Goal: Task Accomplishment & Management: Complete application form

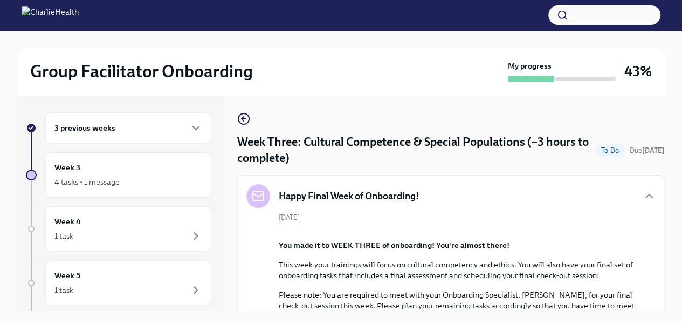
scroll to position [1275, 0]
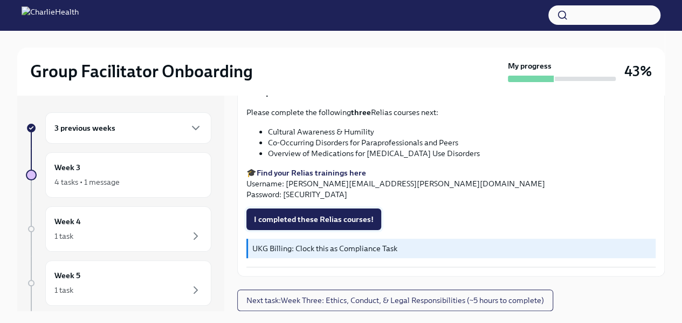
click at [348, 218] on span "I completed these Relias courses!" at bounding box center [314, 219] width 120 height 11
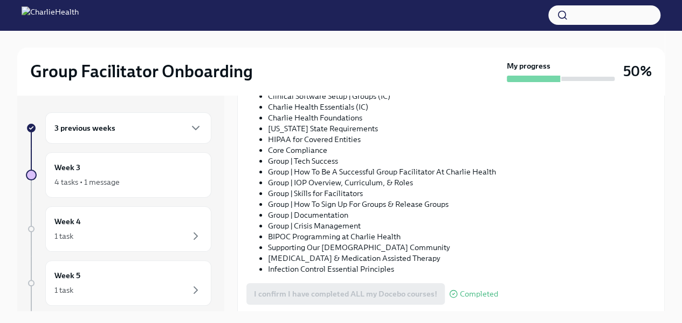
scroll to position [882, 0]
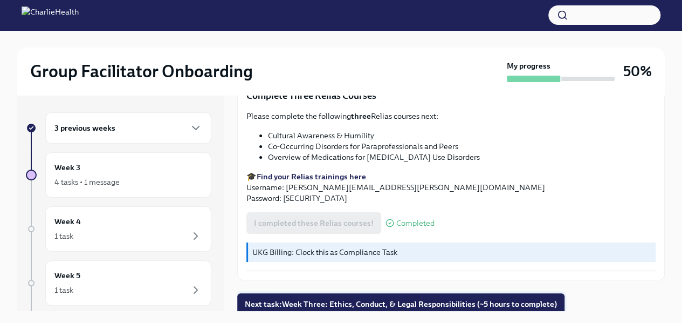
click at [449, 300] on span "Next task : Week Three: Ethics, Conduct, & Legal Responsibilities (~5 hours to …" at bounding box center [401, 303] width 312 height 11
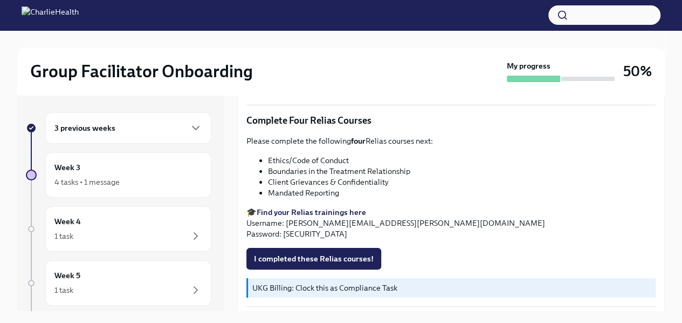
scroll to position [662, 0]
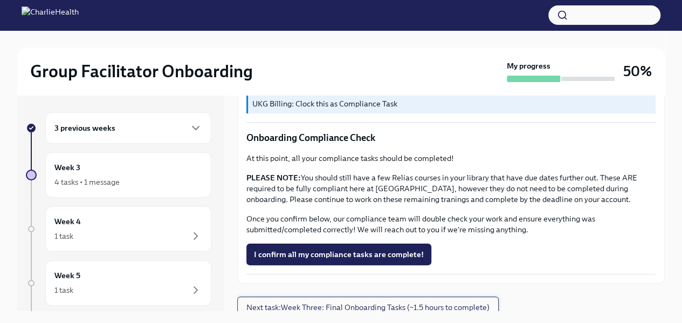
click at [327, 302] on span "Next task : Week Three: Final Onboarding Tasks (~1.5 hours to complete)" at bounding box center [367, 306] width 243 height 11
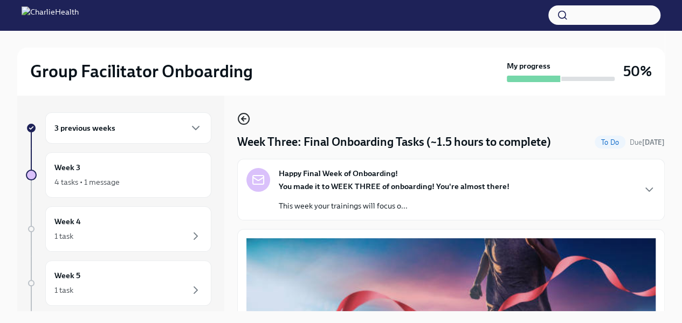
click at [244, 114] on icon "button" at bounding box center [243, 118] width 13 height 13
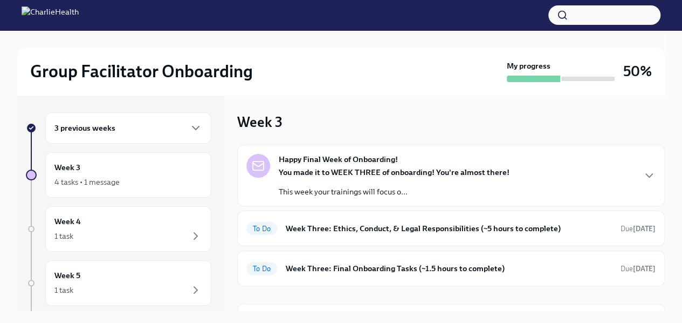
scroll to position [60, 0]
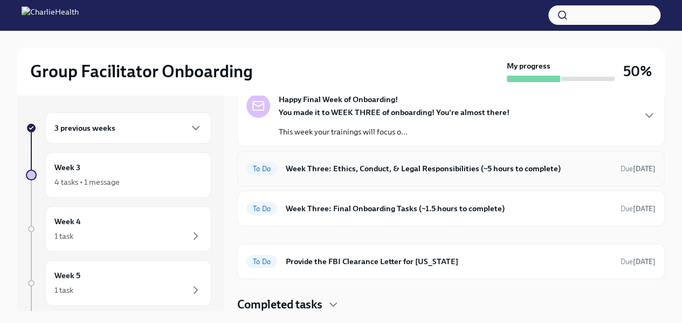
click at [337, 169] on h6 "Week Three: Ethics, Conduct, & Legal Responsibilities (~5 hours to complete)" at bounding box center [449, 168] width 326 height 12
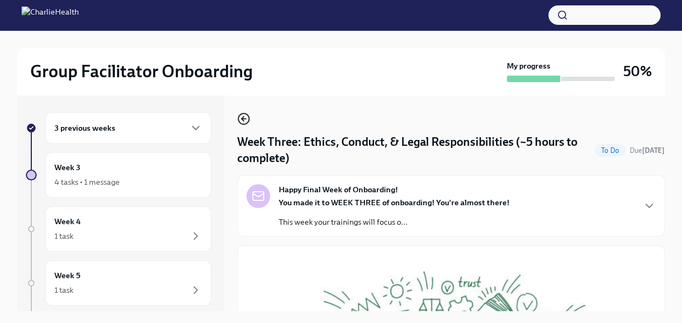
click at [247, 124] on icon "button" at bounding box center [243, 118] width 13 height 13
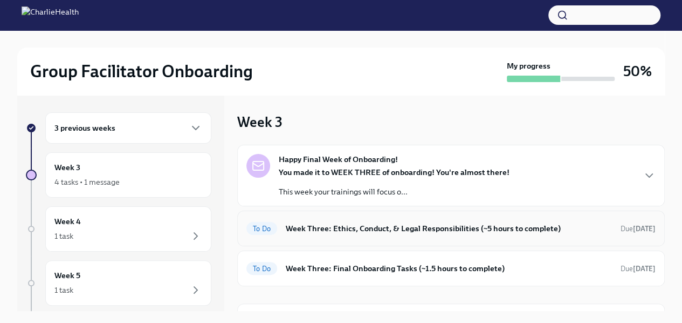
click at [339, 228] on h6 "Week Three: Ethics, Conduct, & Legal Responsibilities (~5 hours to complete)" at bounding box center [449, 228] width 326 height 12
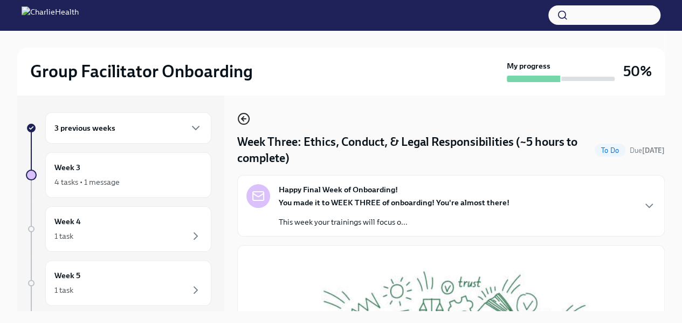
click at [243, 118] on icon "button" at bounding box center [243, 118] width 2 height 4
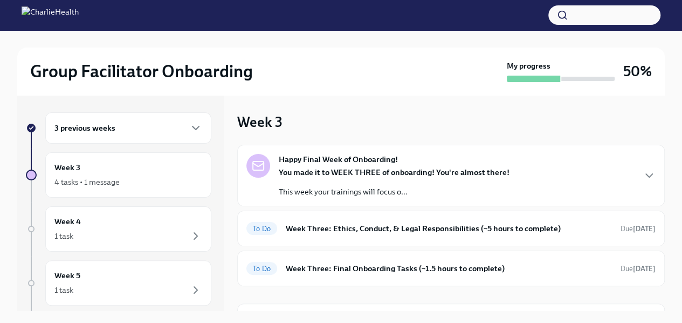
click at [302, 164] on div "Happy Final Week of Onboarding! You made it to WEEK THREE of onboarding! You're…" at bounding box center [394, 175] width 231 height 43
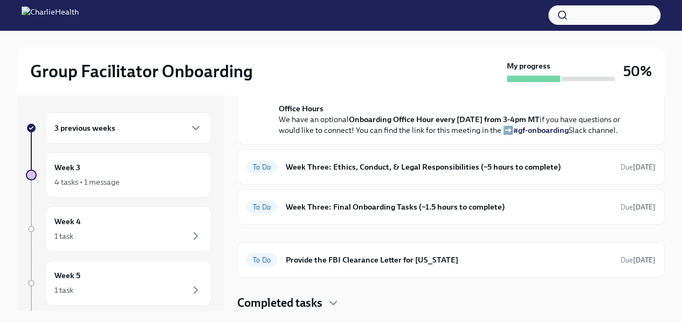
scroll to position [453, 0]
click at [359, 201] on div "To Do Week Three: Final Onboarding Tasks (~1.5 hours to complete) Due [DATE]" at bounding box center [450, 206] width 409 height 17
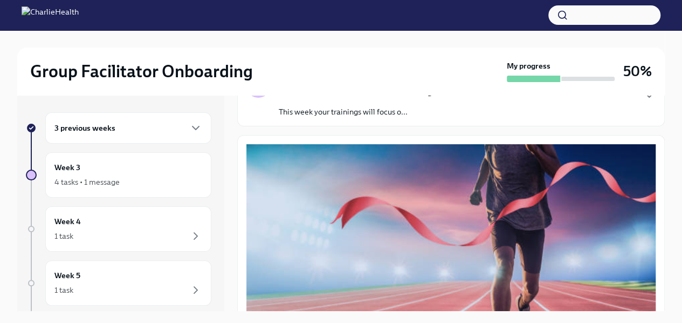
scroll to position [71, 0]
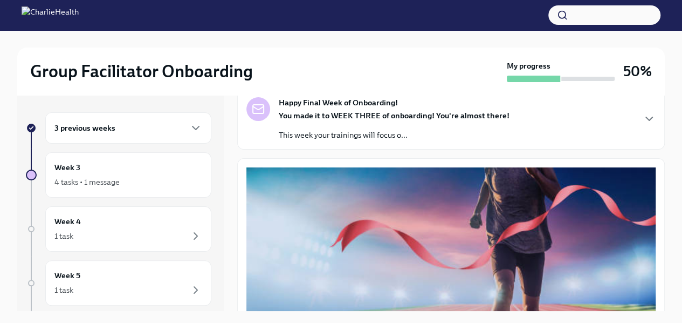
click at [139, 139] on div "3 previous weeks" at bounding box center [128, 127] width 166 height 31
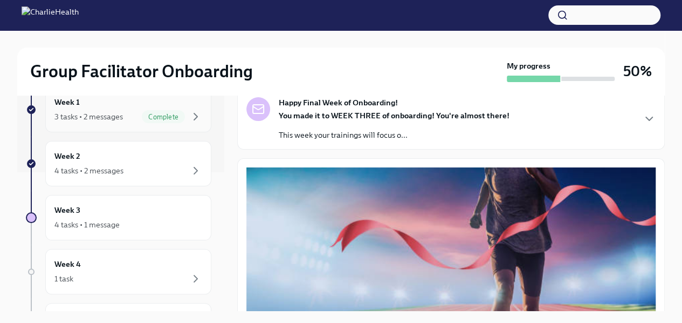
scroll to position [148, 0]
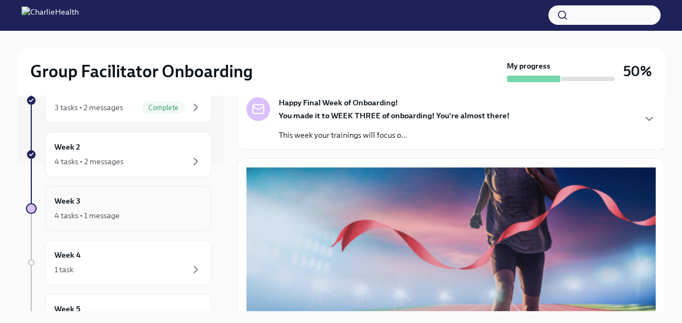
click at [132, 204] on div "Week 3 4 tasks • 1 message" at bounding box center [128, 208] width 148 height 27
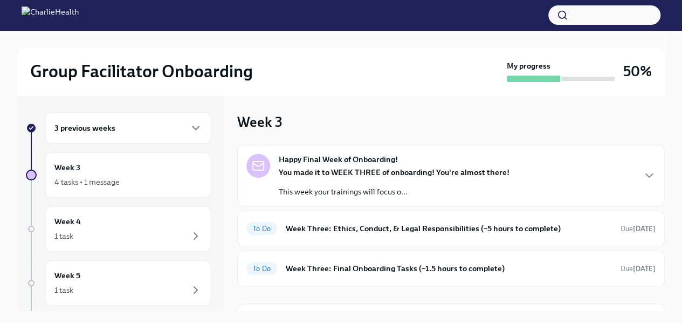
scroll to position [60, 0]
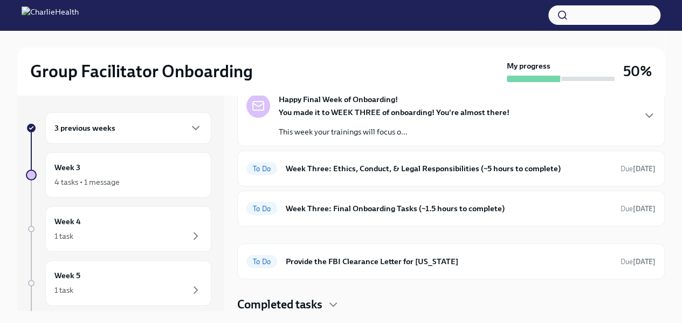
click at [317, 303] on h4 "Completed tasks" at bounding box center [279, 304] width 85 height 16
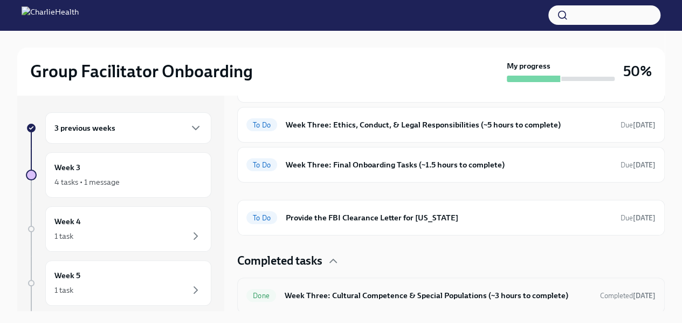
click at [334, 298] on h6 "Week Three: Cultural Competence & Special Populations (~3 hours to complete)" at bounding box center [438, 295] width 307 height 12
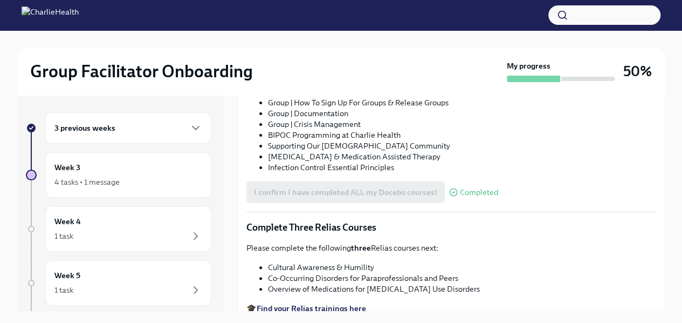
scroll to position [748, 0]
